Goal: Answer question/provide support: Share knowledge or assist other users

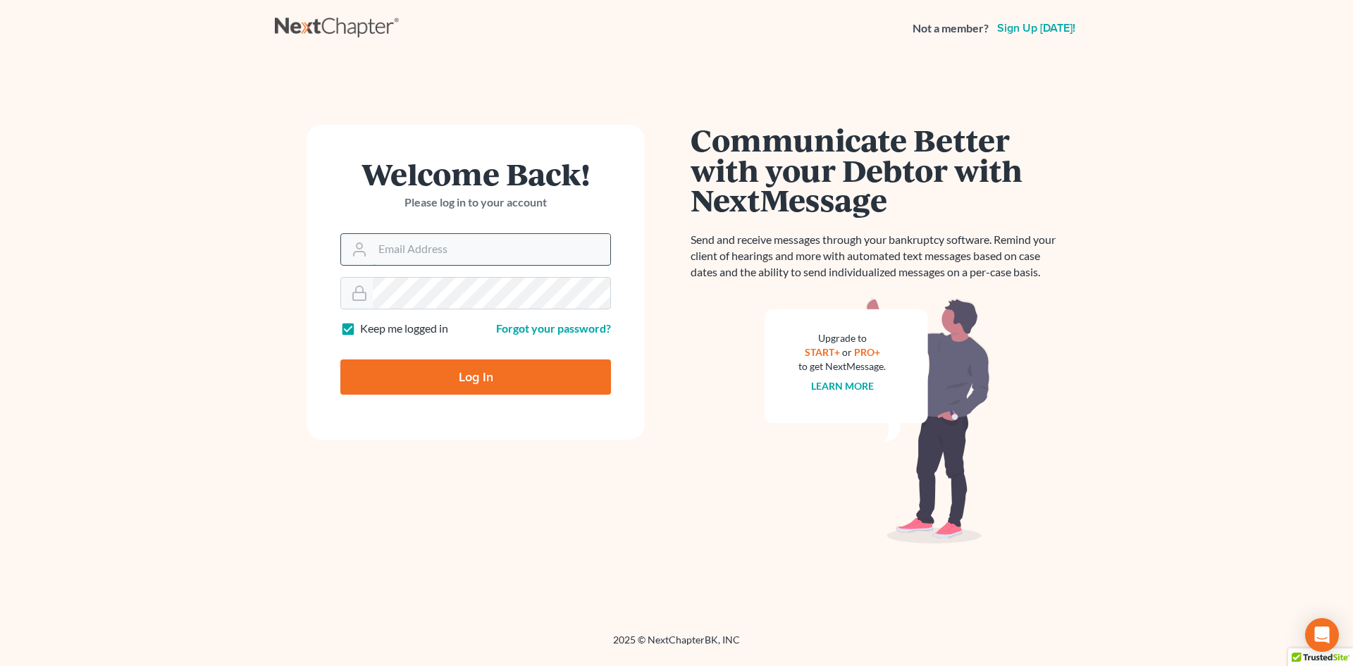
click at [408, 248] on input "Email Address" at bounding box center [491, 249] width 237 height 31
type input "rdanzy@arthurlwalker.com"
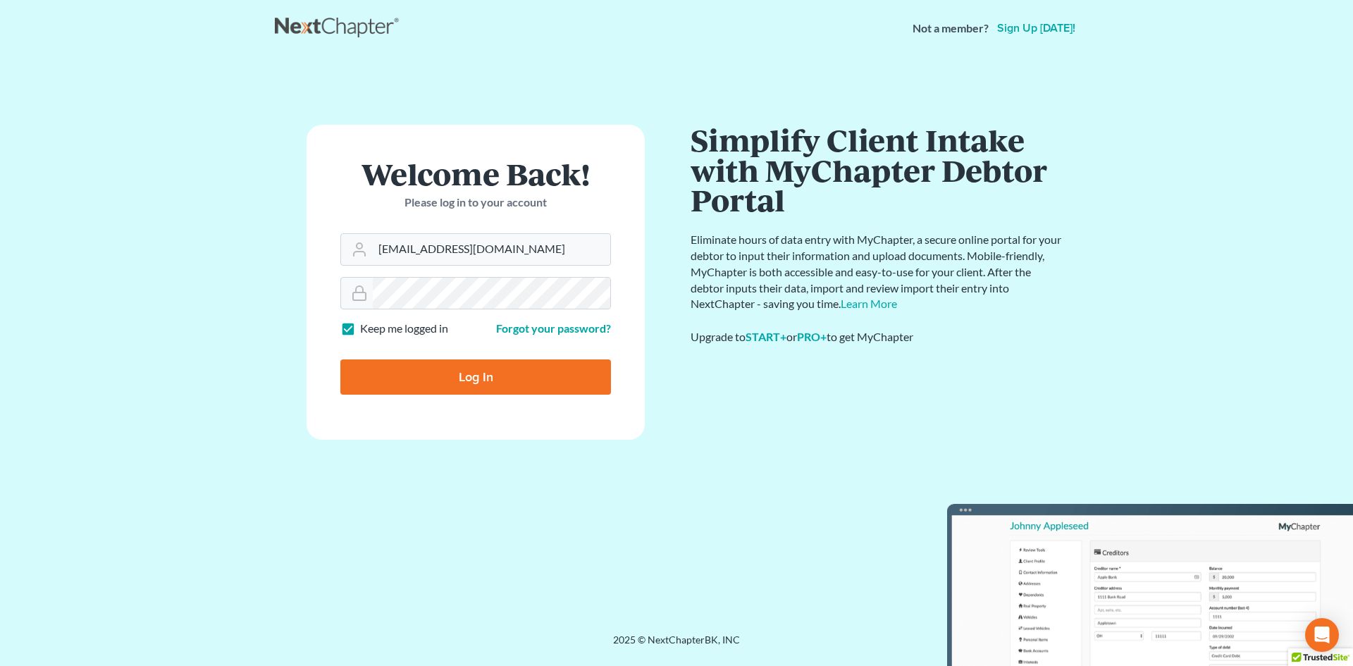
click at [487, 377] on input "Log In" at bounding box center [475, 376] width 271 height 35
type input "Thinking..."
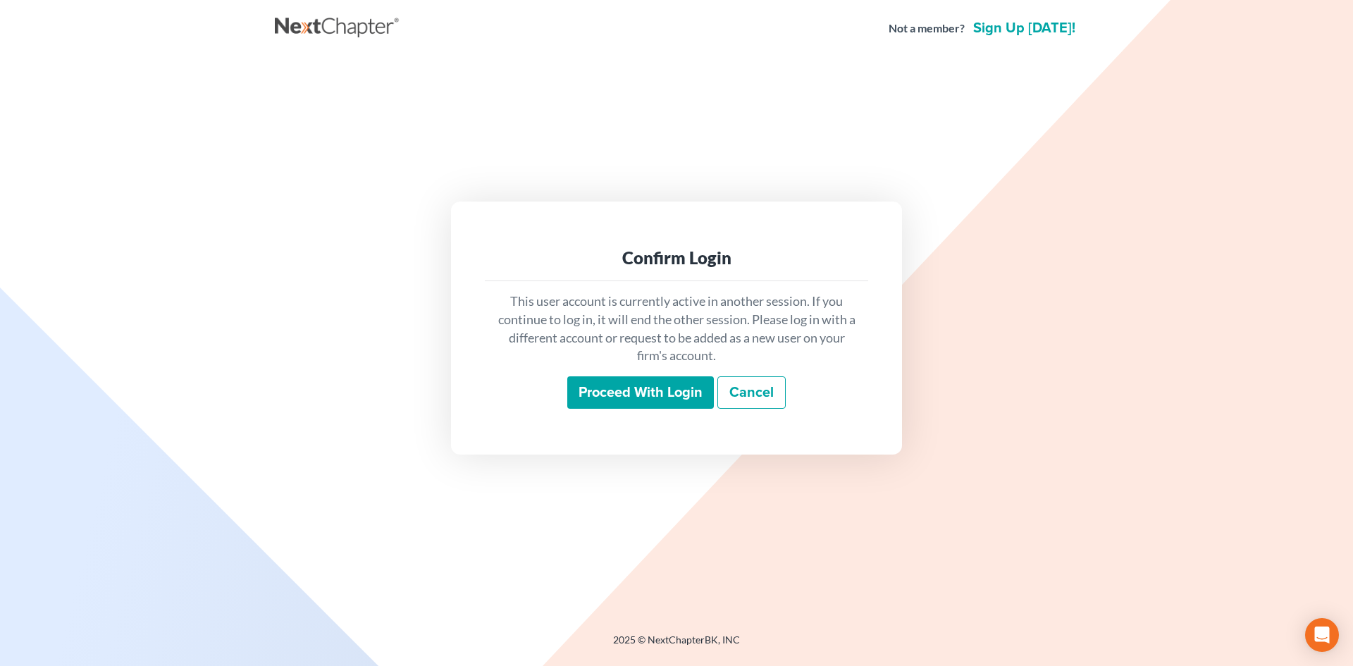
click at [629, 390] on input "Proceed with login" at bounding box center [640, 392] width 147 height 32
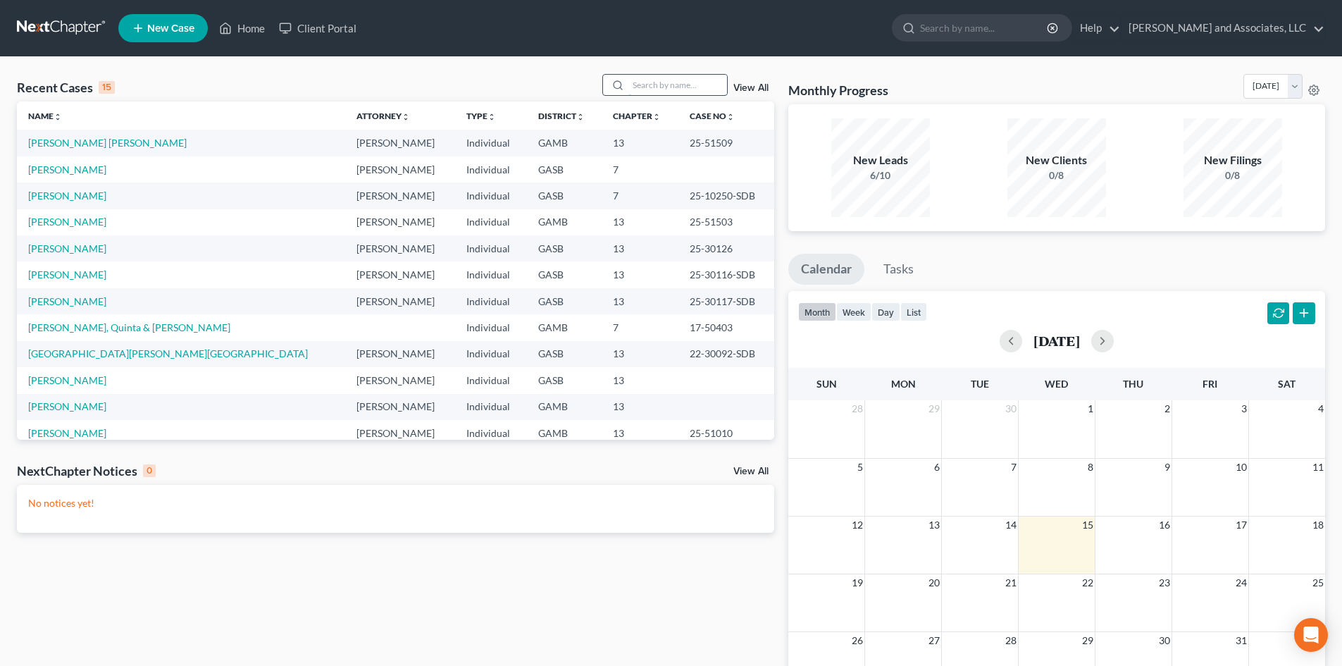
click at [646, 83] on input "search" at bounding box center [678, 85] width 99 height 20
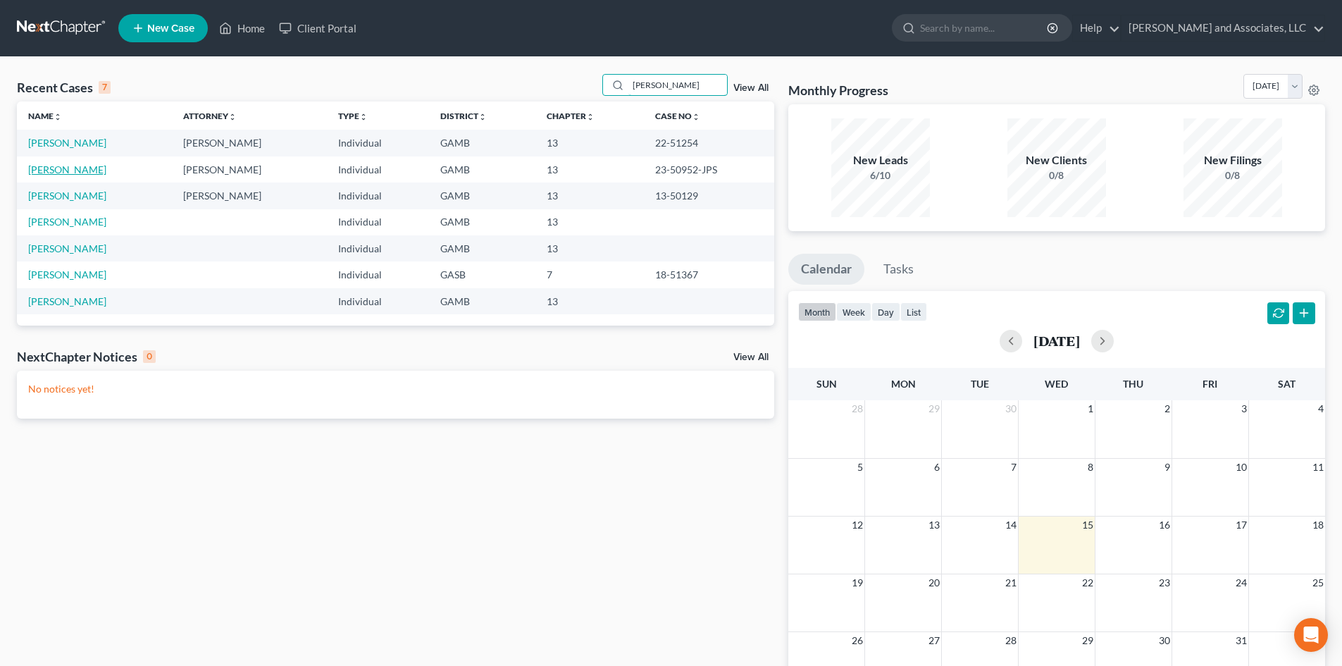
type input "[PERSON_NAME]"
click at [87, 168] on link "[PERSON_NAME]" at bounding box center [67, 169] width 78 height 12
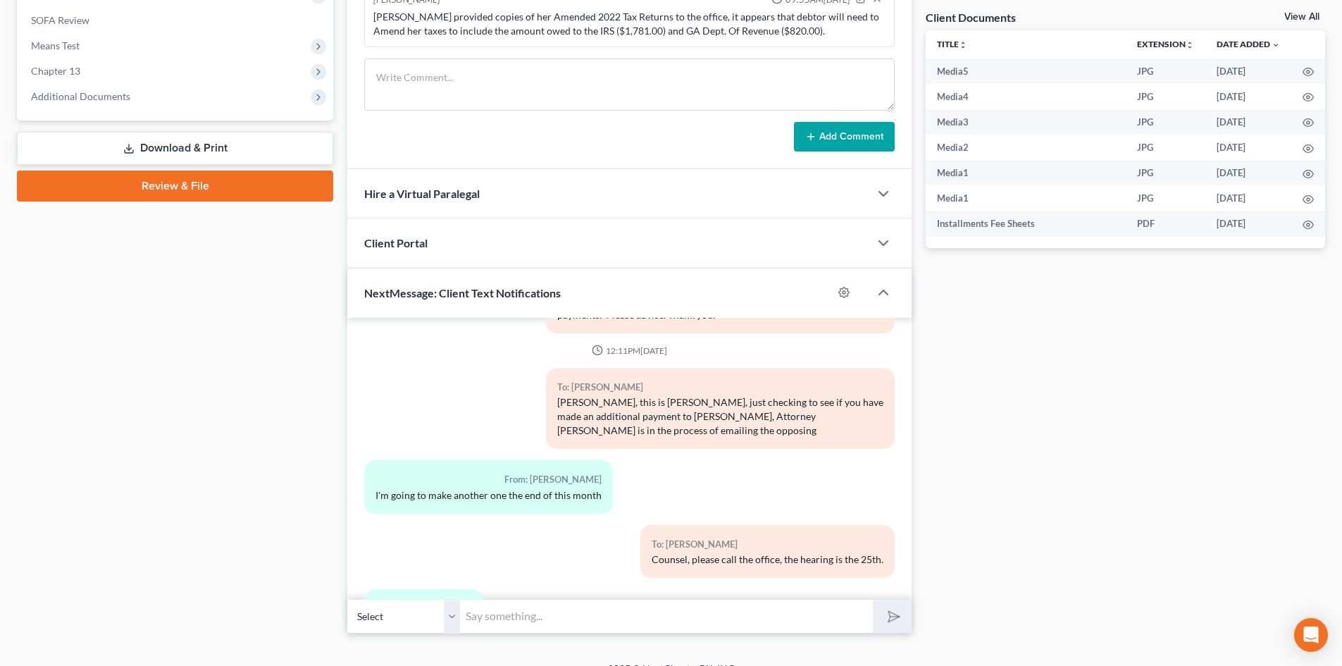
scroll to position [530, 0]
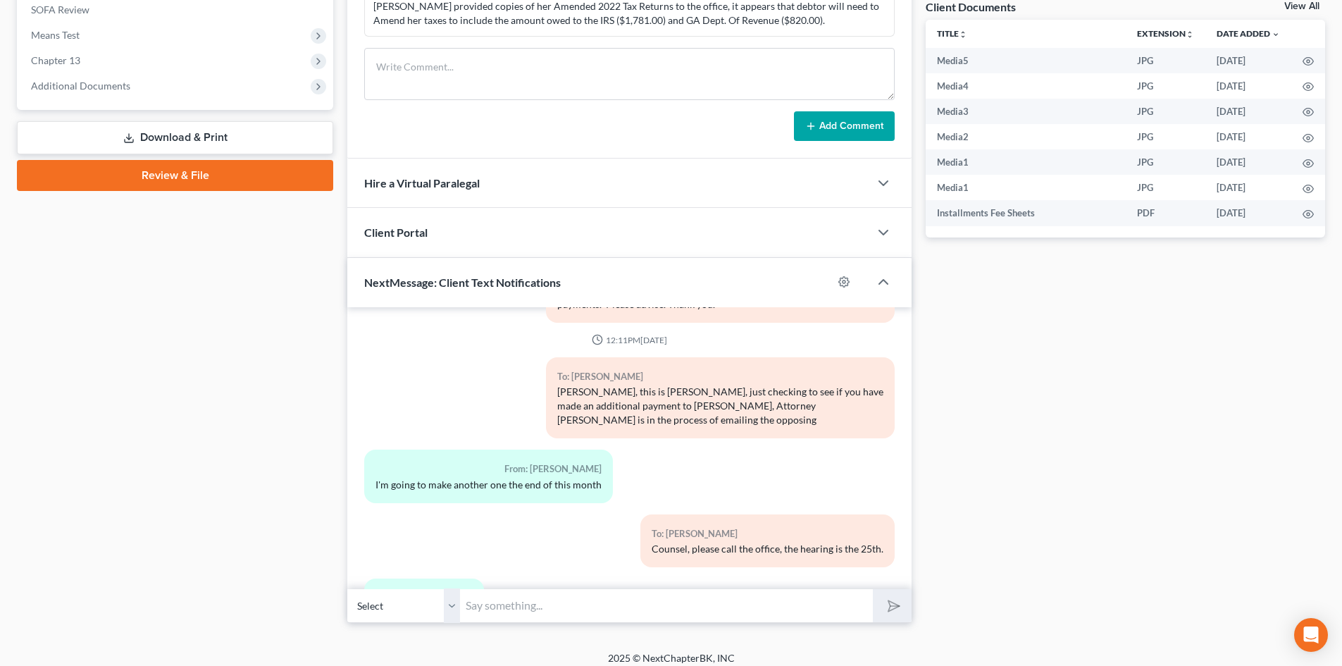
click at [450, 610] on select "Select [PHONE_NUMBER] - [PERSON_NAME]" at bounding box center [403, 605] width 113 height 35
click at [347, 588] on select "Select [PHONE_NUMBER] - [PERSON_NAME]" at bounding box center [403, 605] width 113 height 35
click at [486, 603] on input "text" at bounding box center [666, 605] width 413 height 35
drag, startPoint x: 839, startPoint y: 608, endPoint x: 1068, endPoint y: 308, distance: 378.0
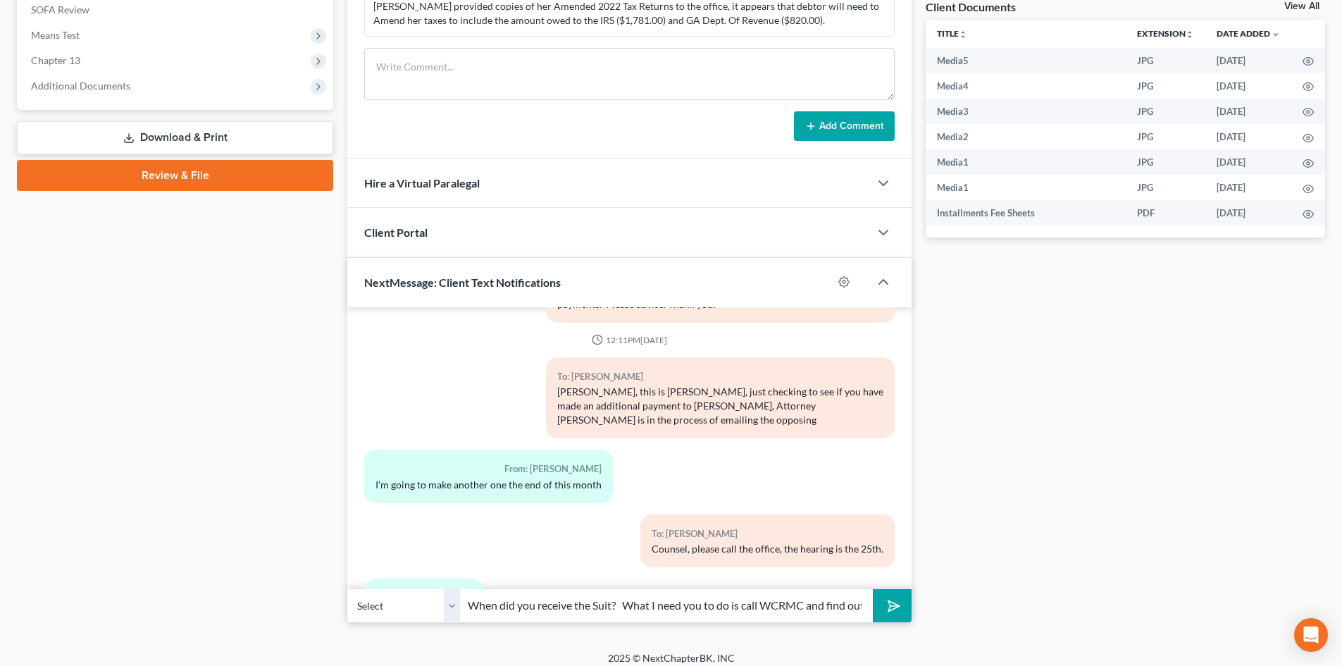
click at [1068, 307] on div "Docs Tasks Events Fees Timer 0% Completed Nothing here yet! Credit Counseling C…" at bounding box center [1126, 114] width 414 height 1018
click at [849, 607] on input "[PERSON_NAME] this is [PERSON_NAME], I see they have a Judgment on you. When di…" at bounding box center [666, 605] width 413 height 35
drag, startPoint x: 836, startPoint y: 607, endPoint x: 871, endPoint y: 607, distance: 35.2
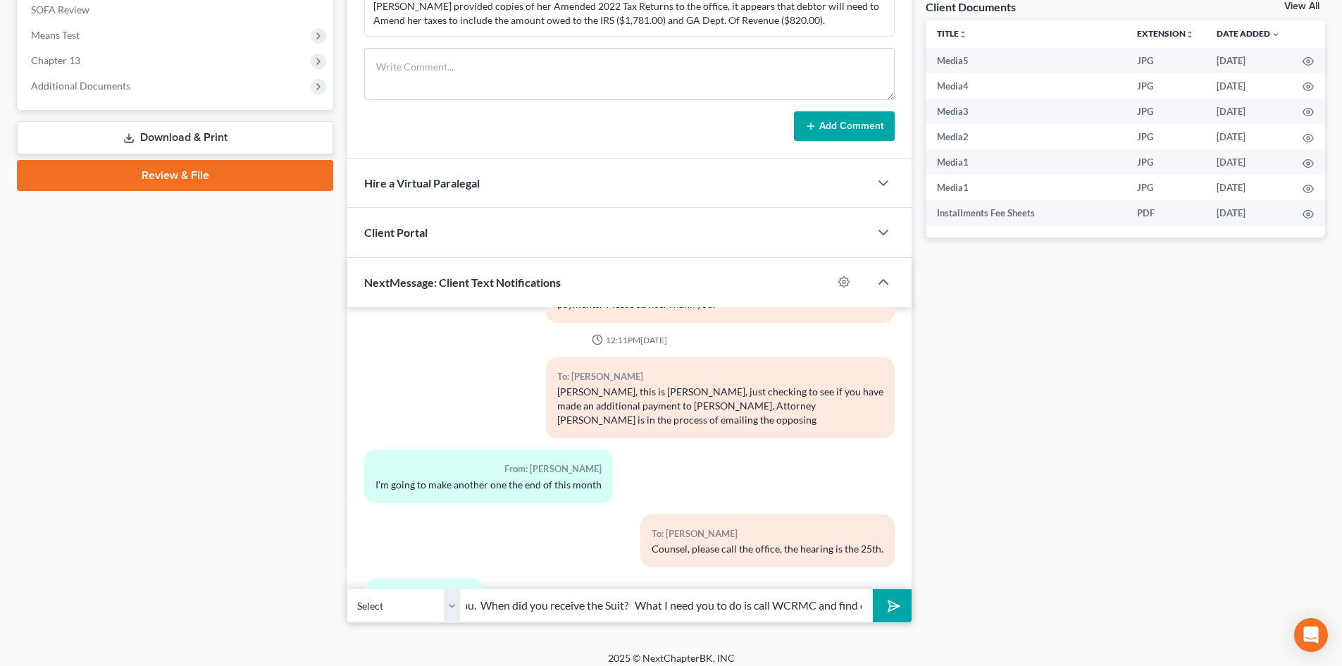
click at [871, 607] on input "[PERSON_NAME] this is [PERSON_NAME], I see they have a Judgment on you. When di…" at bounding box center [666, 605] width 413 height 35
type input "[PERSON_NAME] this is [PERSON_NAME], I see they have a Judgment on you. When di…"
click at [873, 589] on button "submit" at bounding box center [892, 605] width 39 height 33
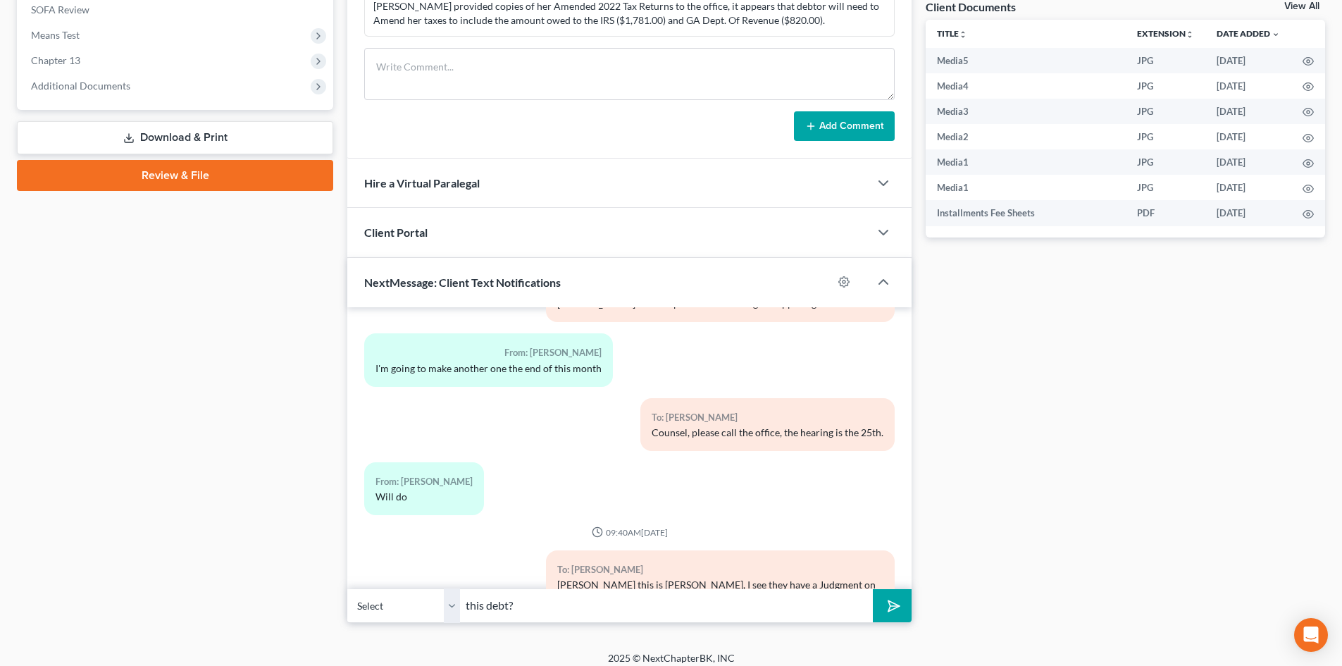
type input "this debt?"
click at [873, 589] on button "submit" at bounding box center [892, 605] width 39 height 33
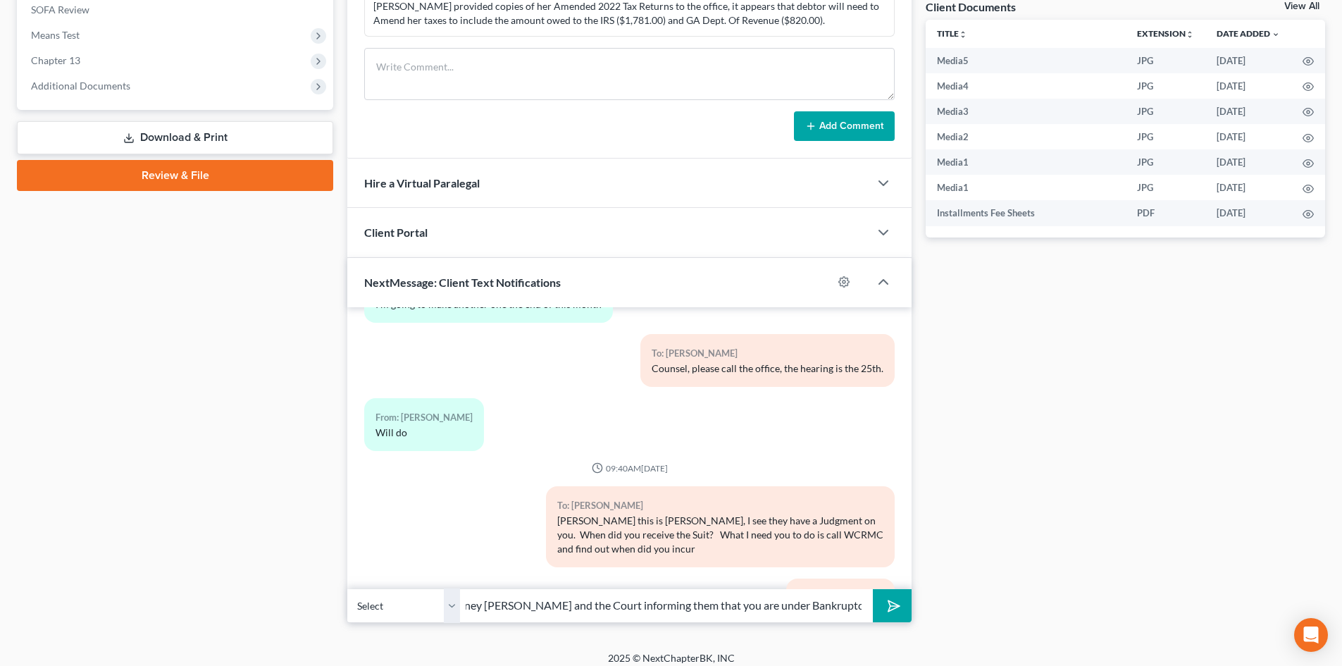
scroll to position [0, 414]
type input "This will be very important. But what we will do is send documents to WCRMC, At…"
click at [873, 589] on button "submit" at bounding box center [892, 605] width 39 height 33
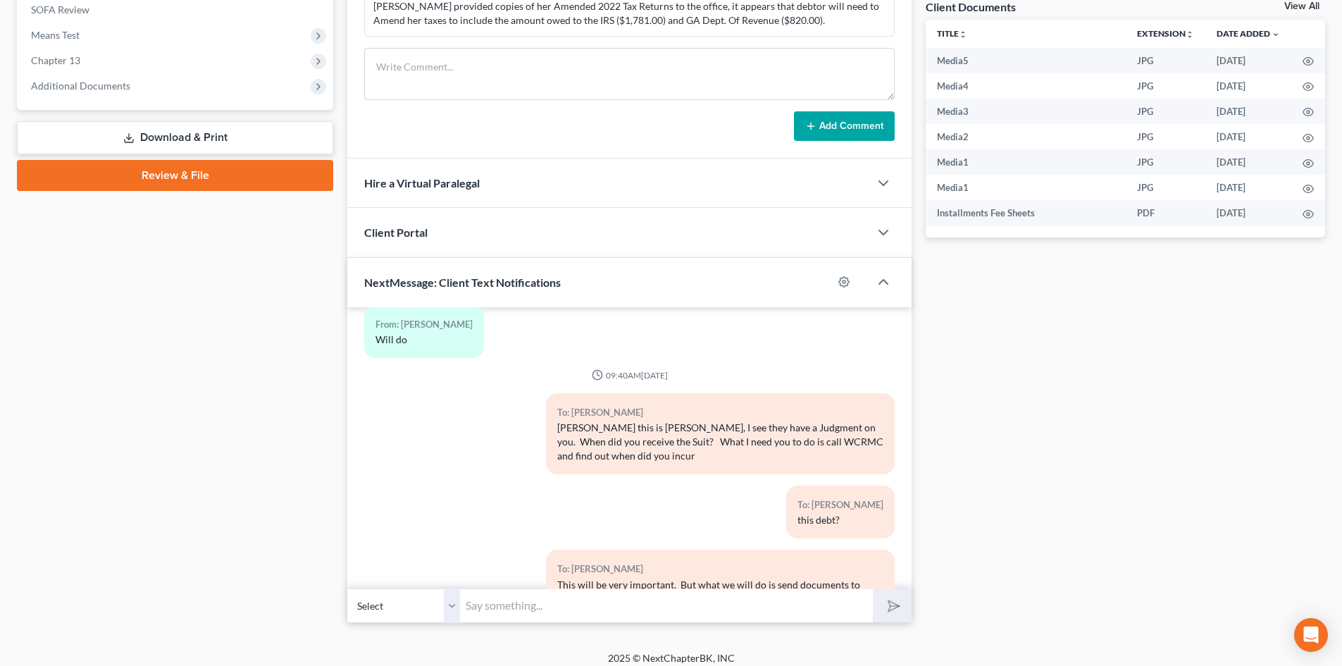
scroll to position [541, 0]
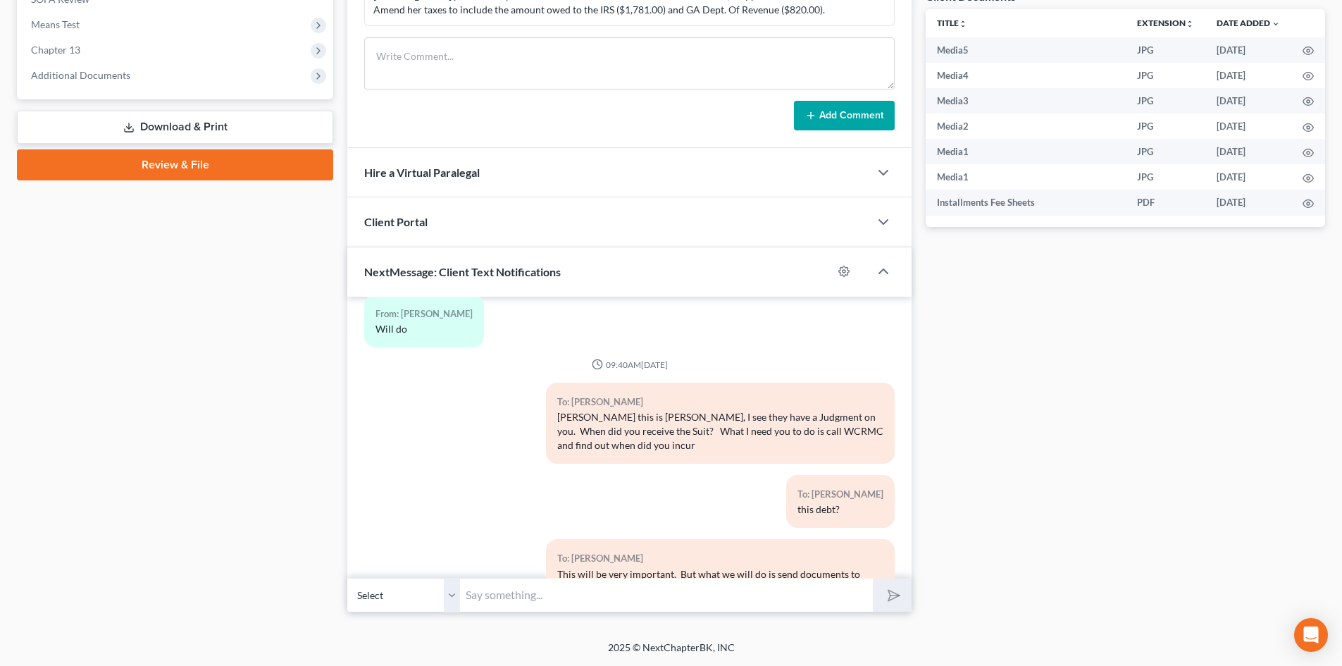
click at [454, 596] on select "Select [PHONE_NUMBER] - [PERSON_NAME]" at bounding box center [403, 595] width 113 height 35
click at [347, 578] on select "Select [PHONE_NUMBER] - [PERSON_NAME]" at bounding box center [403, 595] width 113 height 35
click at [484, 591] on input "text" at bounding box center [666, 595] width 413 height 35
click at [873, 579] on button "submit" at bounding box center [892, 595] width 39 height 33
type input "[PERSON_NAME] you filed your Bankruptcy on [DATE]"
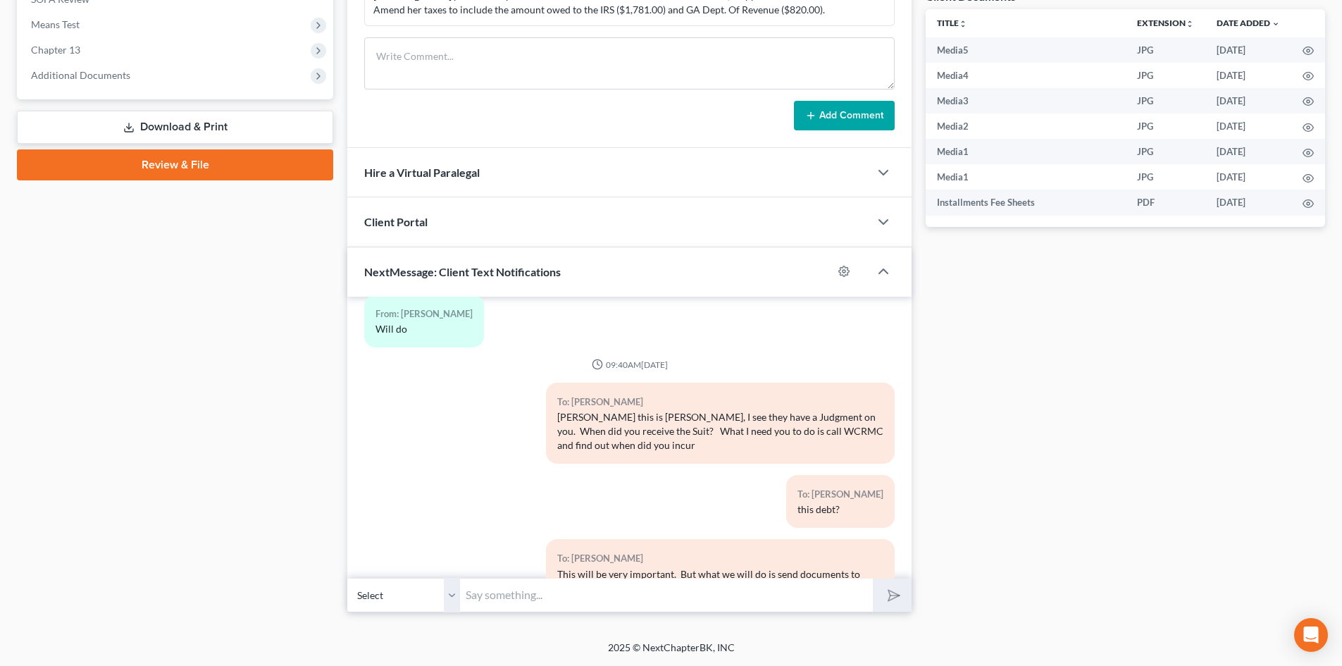
type input "n"
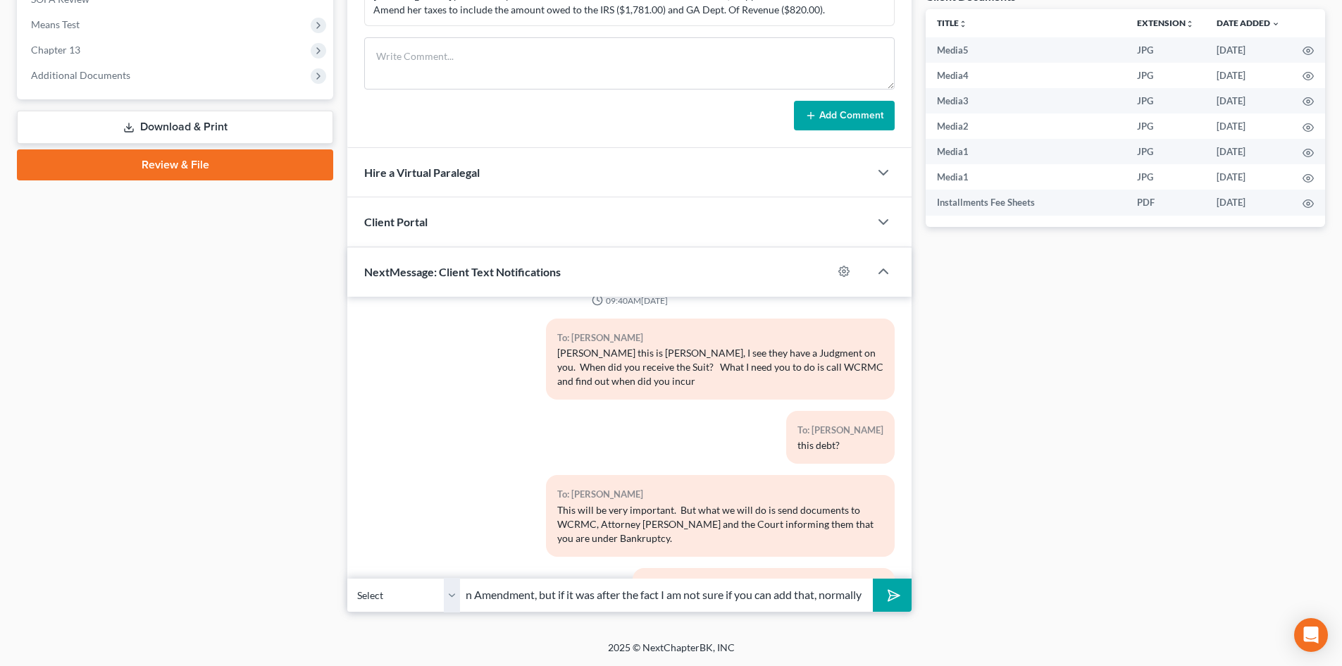
scroll to position [0, 362]
type input "Now if this debt incurred before that date you can add it to your case by an Am…"
click at [873, 579] on button "submit" at bounding box center [892, 595] width 39 height 33
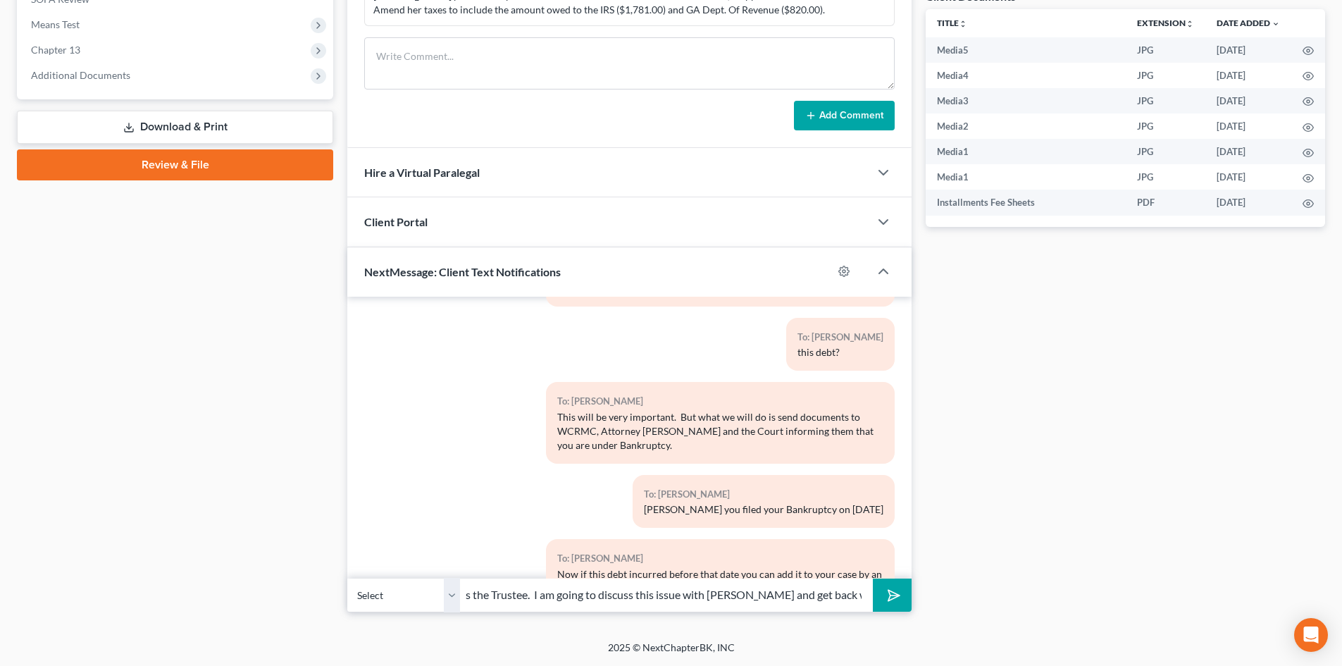
scroll to position [0, 311]
type input "the creditor will object to adding creditors after the fact as well as the Trus…"
click at [873, 579] on button "submit" at bounding box center [892, 595] width 39 height 33
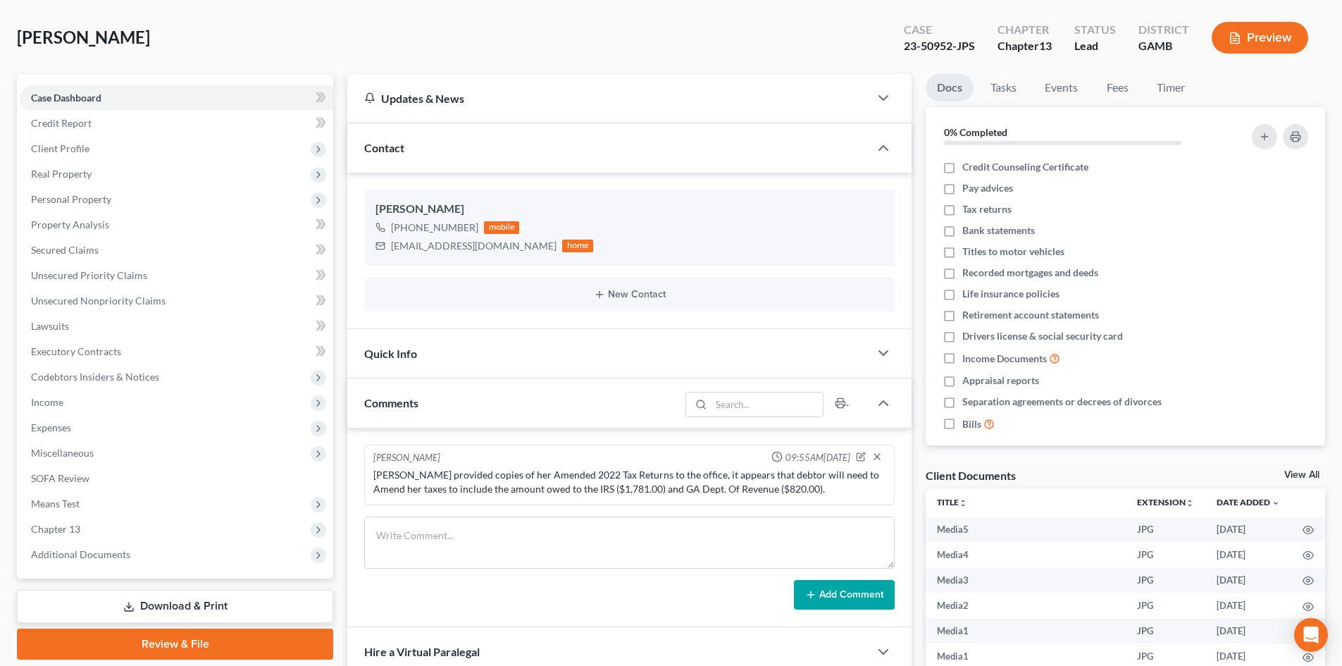
scroll to position [0, 0]
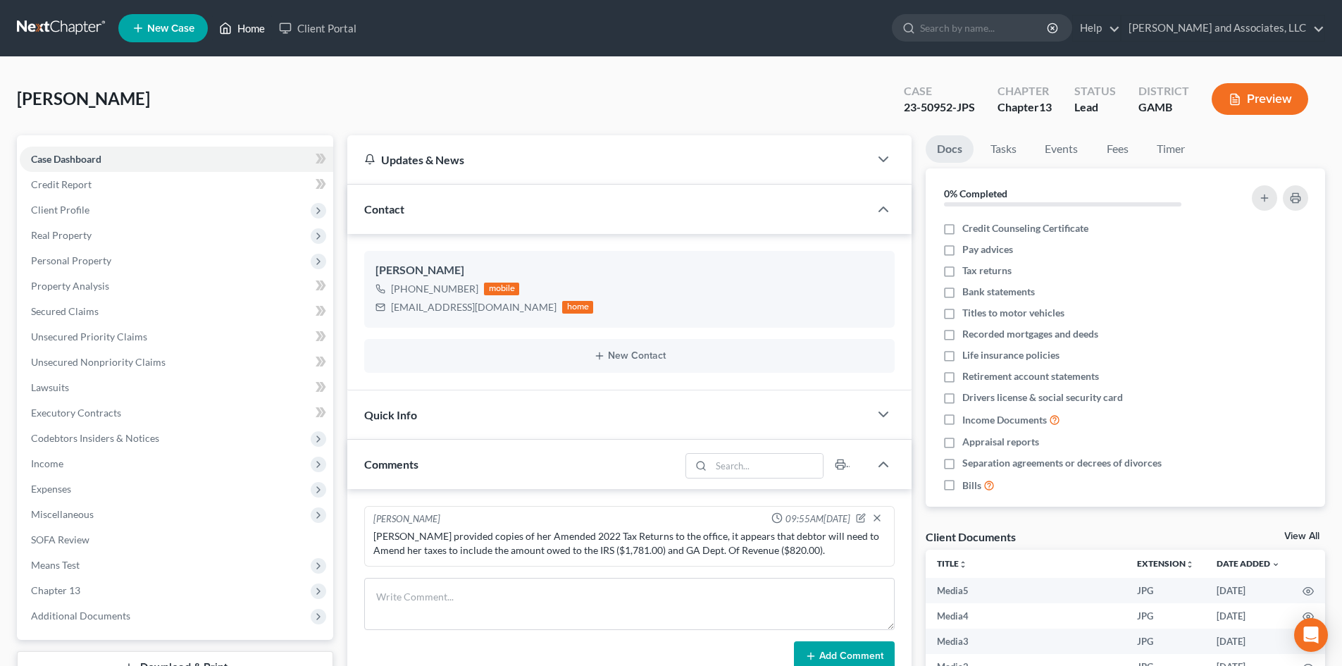
click at [249, 29] on link "Home" at bounding box center [242, 28] width 60 height 25
